Goal: Task Accomplishment & Management: Complete application form

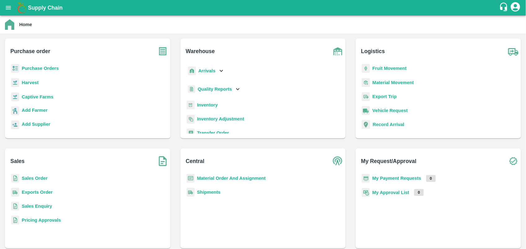
click at [33, 179] on b "Sales Order" at bounding box center [35, 177] width 26 height 5
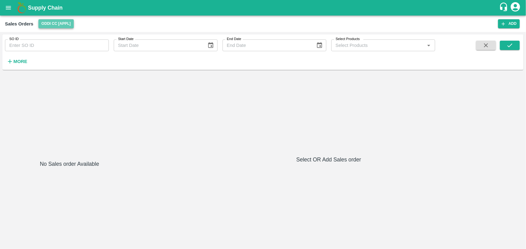
click at [65, 22] on button "Oddi CC [APPL]" at bounding box center [56, 23] width 36 height 9
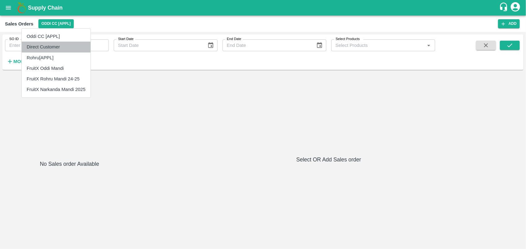
click at [46, 45] on li "Direct Customer" at bounding box center [56, 47] width 69 height 11
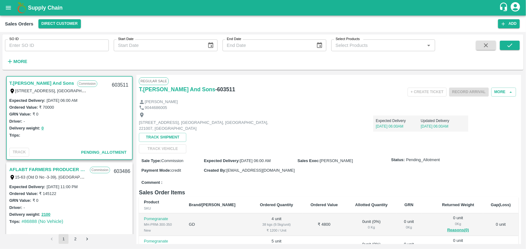
click at [511, 18] on div "Sales Orders Direct Customer Add" at bounding box center [263, 23] width 526 height 16
click at [509, 24] on button "Add" at bounding box center [509, 23] width 22 height 9
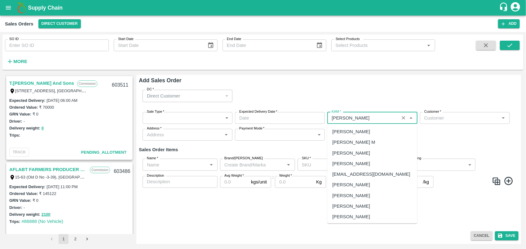
click at [372, 115] on input "KAM   *" at bounding box center [363, 118] width 68 height 8
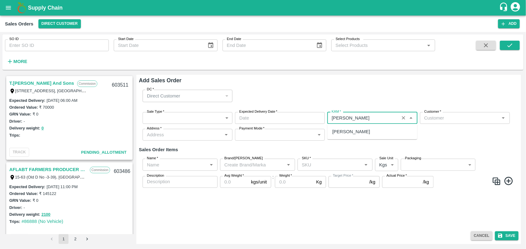
type input "[PERSON_NAME]"
click at [11, 8] on icon "open drawer" at bounding box center [8, 7] width 7 height 7
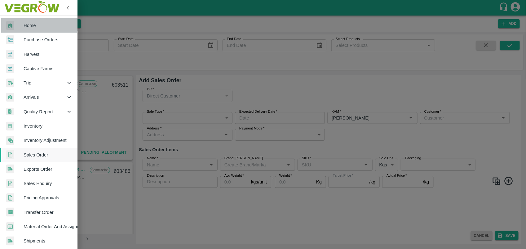
click at [33, 19] on link "Home" at bounding box center [38, 25] width 77 height 14
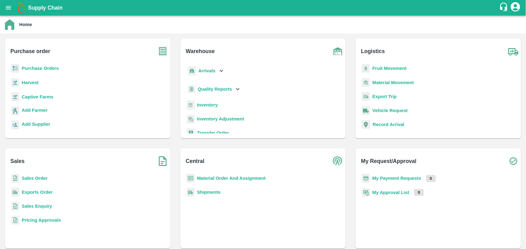
click at [388, 180] on b "My Payment Requests" at bounding box center [396, 177] width 49 height 5
